Goal: Check status: Check status

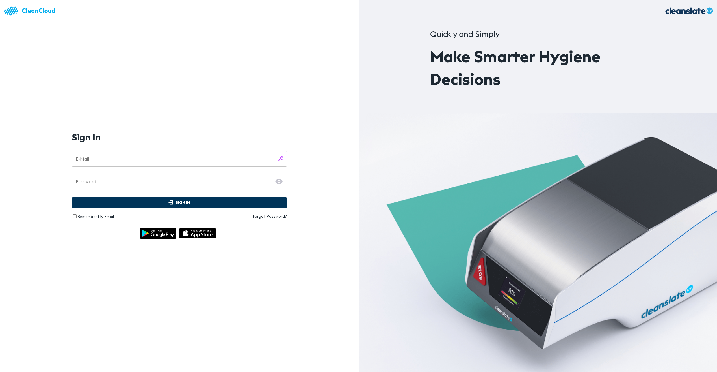
type input "**********"
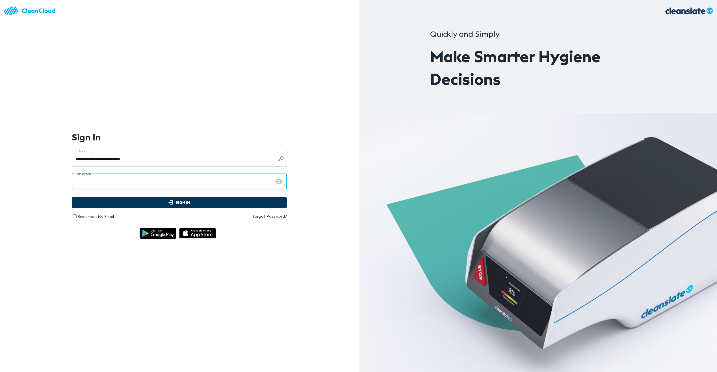
click at [155, 204] on span "Sign In" at bounding box center [179, 202] width 203 height 7
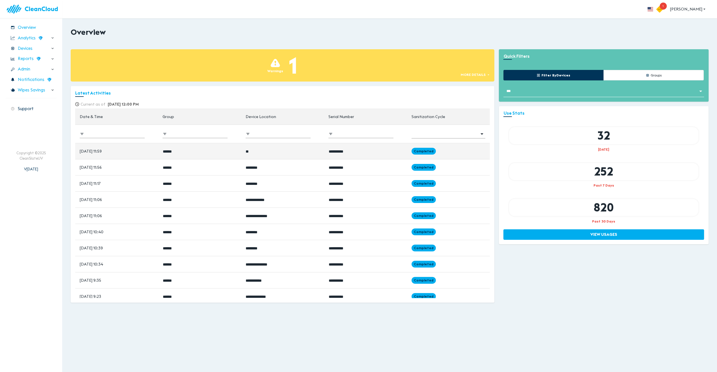
click at [96, 151] on td "[DATE] 11:59" at bounding box center [116, 151] width 83 height 16
click at [421, 150] on span "Completed" at bounding box center [424, 150] width 24 height 5
click at [34, 50] on div "Devices" at bounding box center [31, 49] width 51 height 10
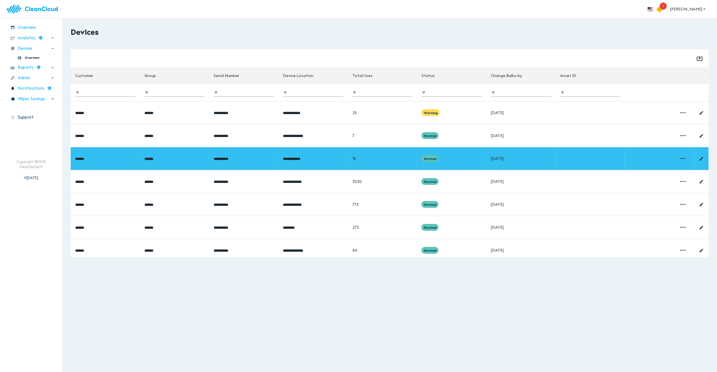
scroll to position [95, 0]
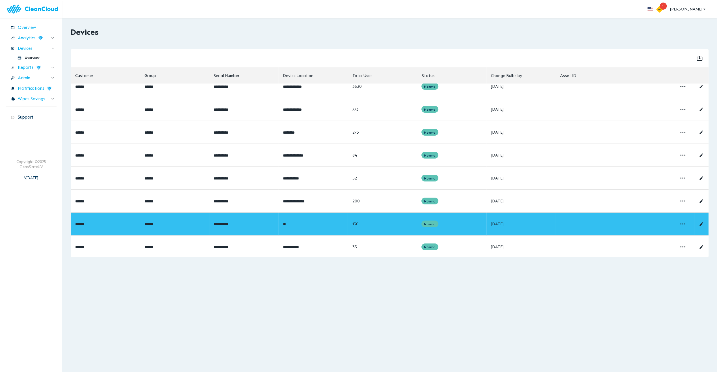
click at [402, 219] on td "130" at bounding box center [382, 223] width 69 height 23
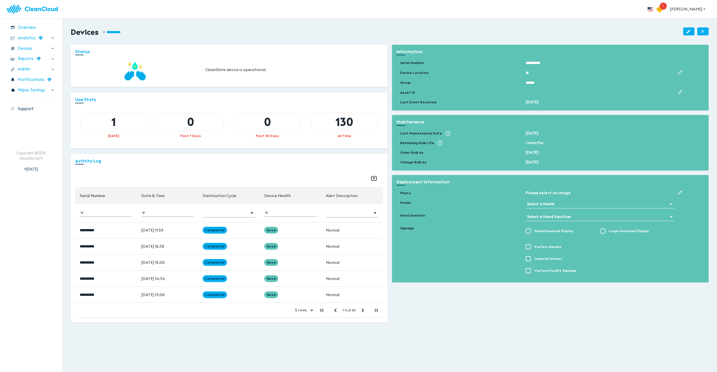
click at [205, 124] on div "0" at bounding box center [191, 121] width 66 height 17
click at [261, 127] on div "0" at bounding box center [268, 121] width 66 height 17
click at [236, 234] on td "Completed" at bounding box center [229, 230] width 62 height 16
click at [130, 126] on div "1" at bounding box center [114, 121] width 66 height 17
click at [34, 48] on div "Devices" at bounding box center [31, 49] width 51 height 10
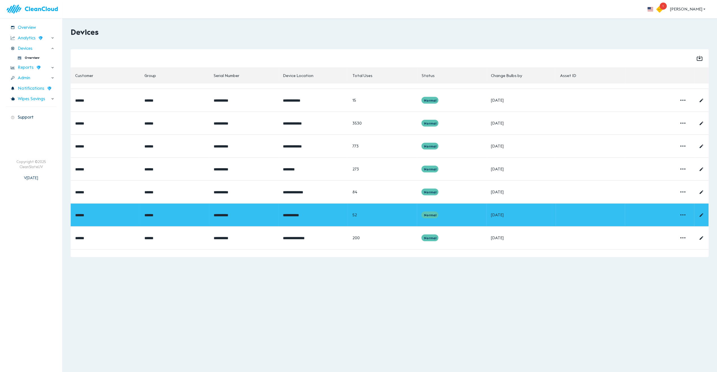
scroll to position [95, 0]
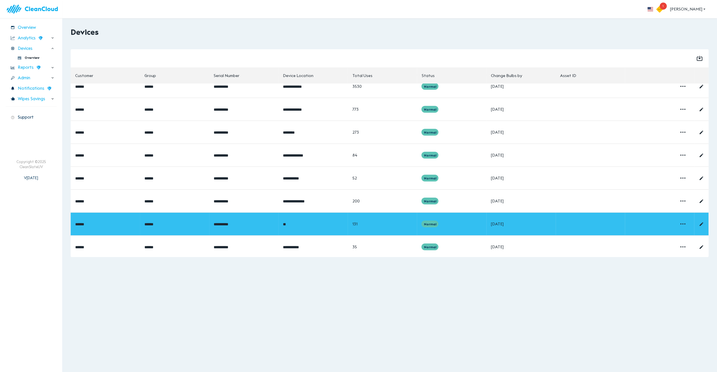
click at [154, 222] on span "******" at bounding box center [149, 224] width 9 height 4
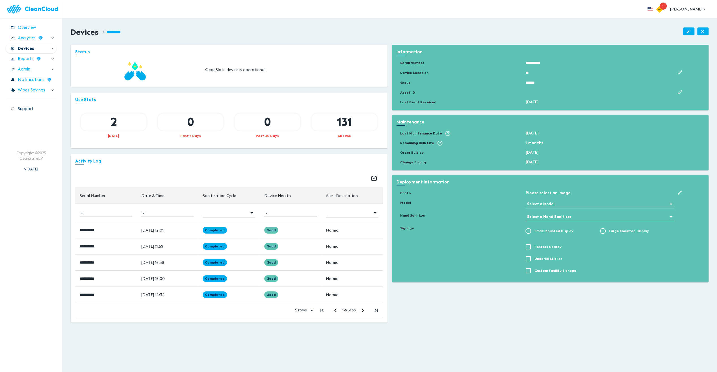
click at [26, 51] on span "Devices" at bounding box center [26, 48] width 16 height 7
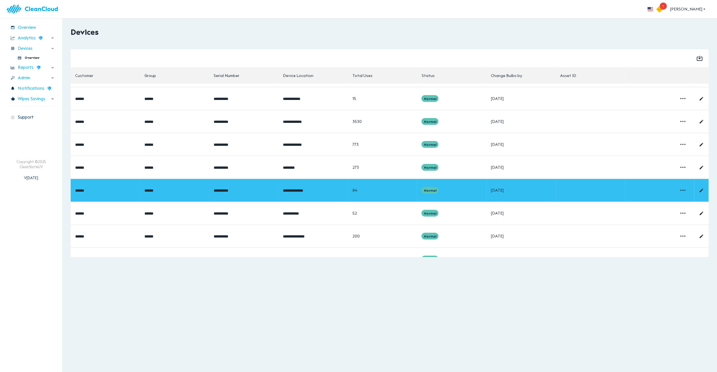
scroll to position [95, 0]
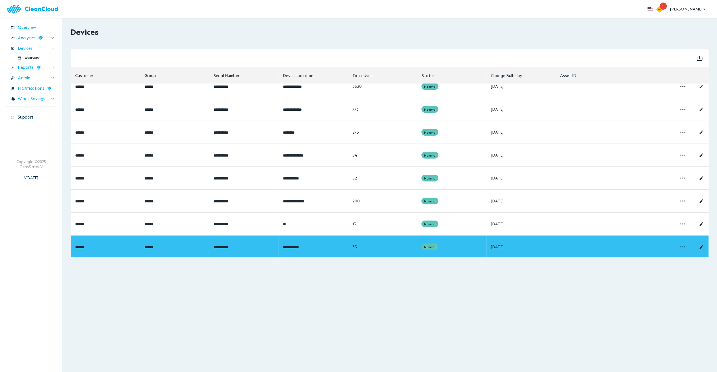
click at [288, 245] on span "**********" at bounding box center [291, 247] width 16 height 4
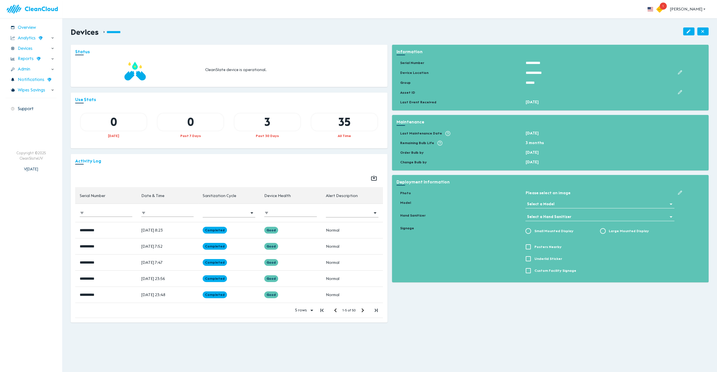
click at [125, 120] on div "0" at bounding box center [114, 121] width 66 height 17
click at [190, 124] on div "0" at bounding box center [191, 121] width 66 height 17
click at [27, 49] on span "Devices" at bounding box center [26, 48] width 16 height 7
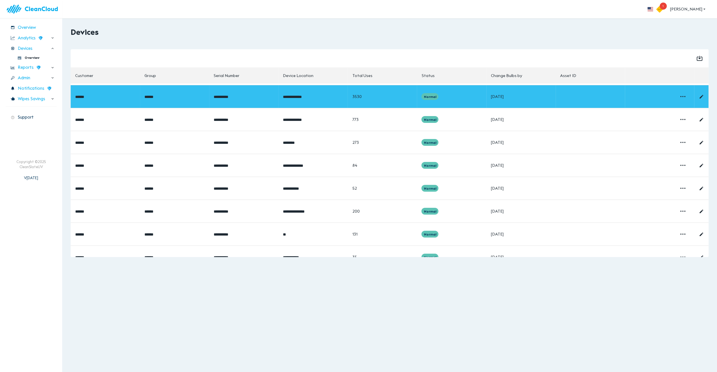
scroll to position [95, 0]
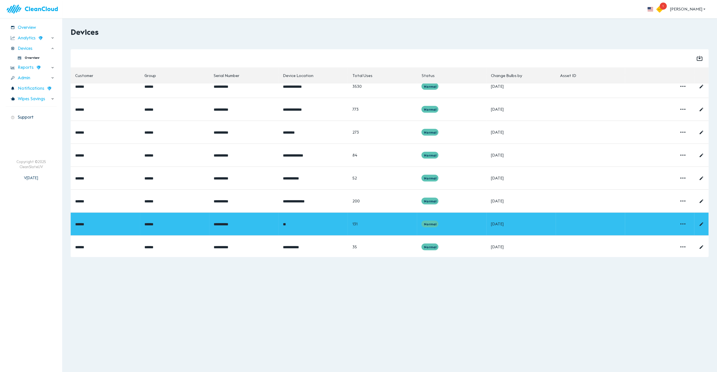
click at [431, 221] on span "Normal" at bounding box center [430, 223] width 17 height 5
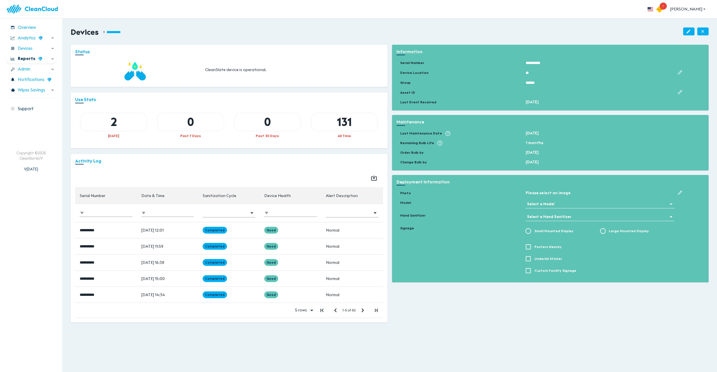
click at [30, 60] on span "Reports" at bounding box center [27, 58] width 18 height 7
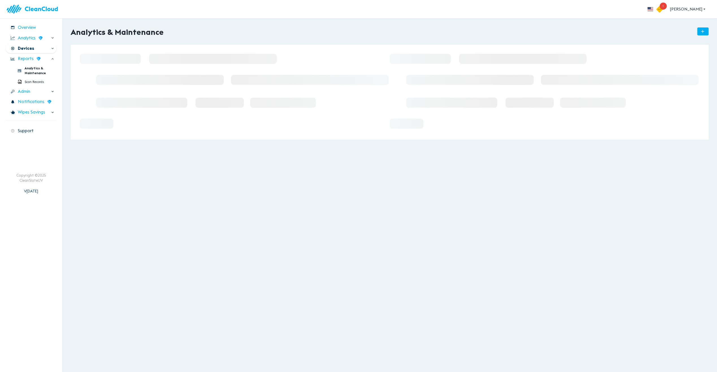
click at [29, 48] on span "Devices" at bounding box center [26, 48] width 16 height 7
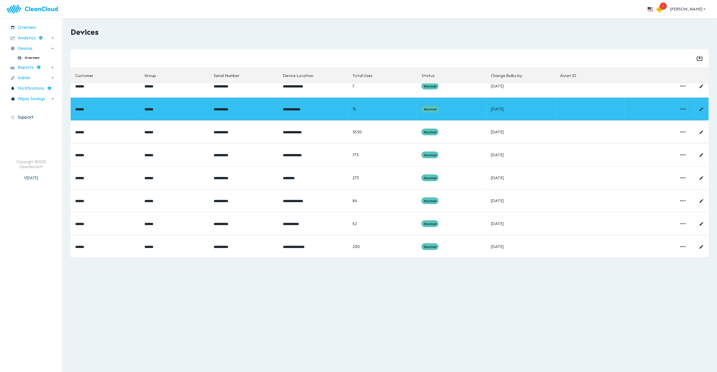
scroll to position [95, 0]
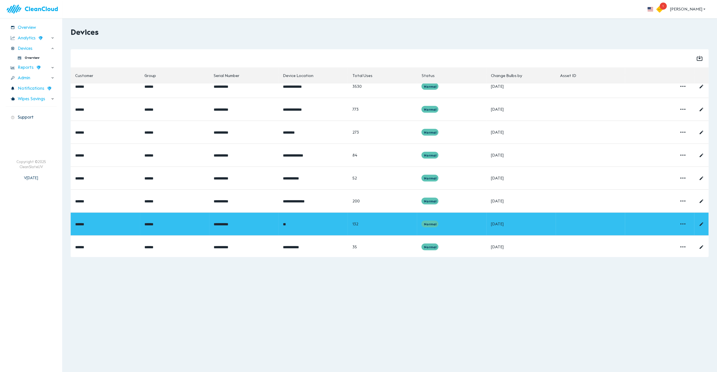
click at [424, 218] on td "Normal" at bounding box center [451, 223] width 69 height 23
